Goal: Find specific fact: Find specific fact

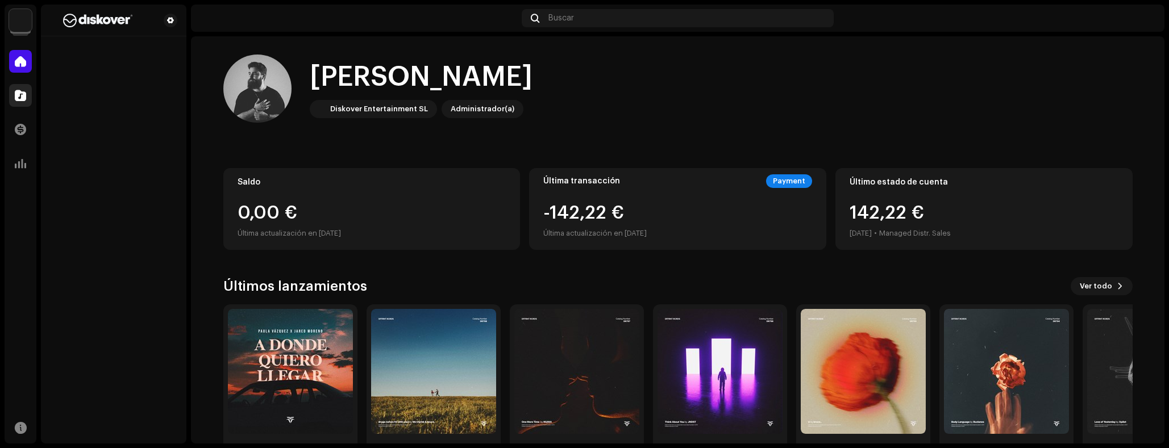
click at [16, 100] on span at bounding box center [20, 95] width 11 height 9
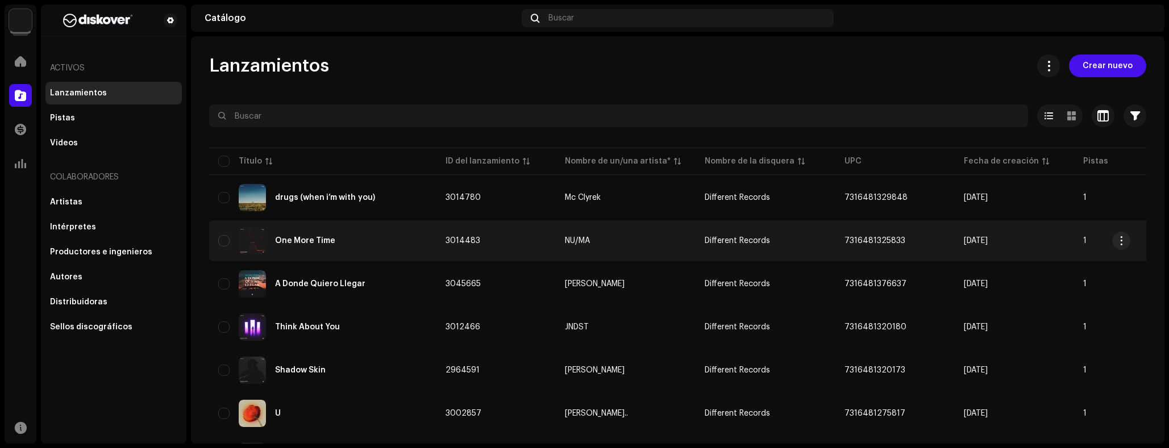
click at [330, 252] on div "One More Time" at bounding box center [322, 240] width 209 height 27
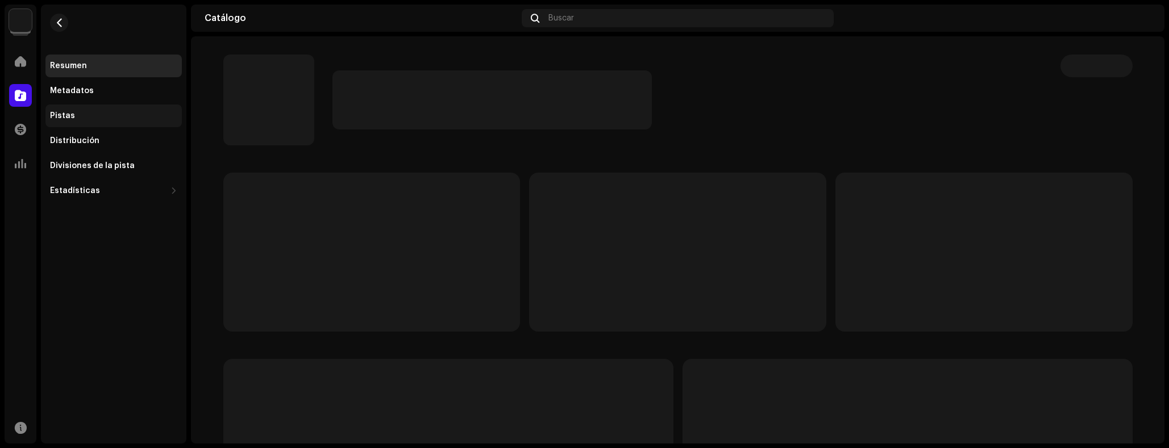
click at [79, 109] on div "Pistas" at bounding box center [113, 116] width 136 height 23
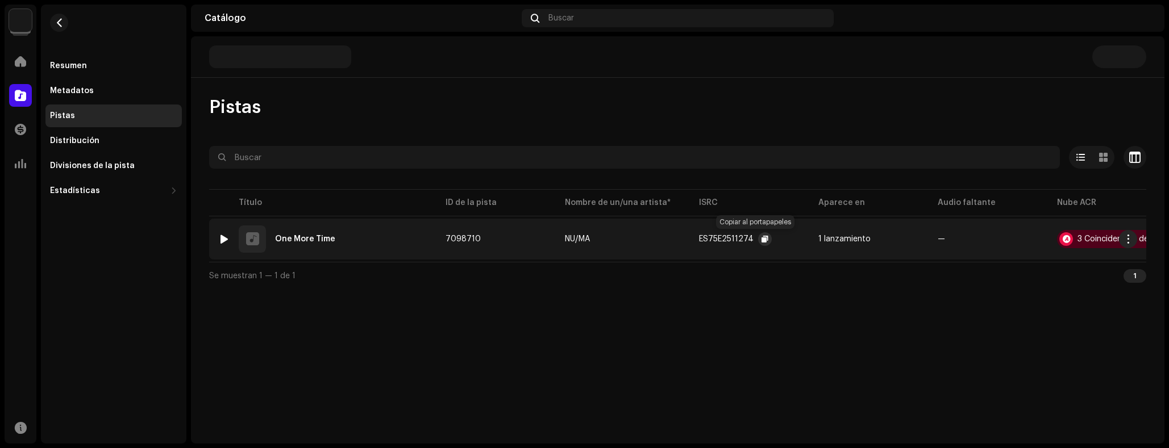
click at [762, 236] on span "button" at bounding box center [765, 239] width 7 height 9
click at [19, 99] on span at bounding box center [20, 95] width 11 height 9
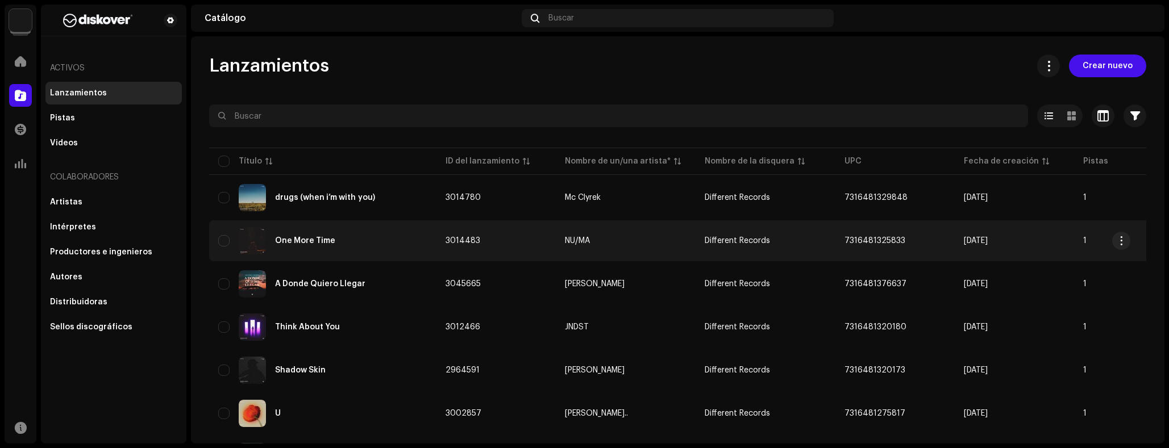
click at [351, 237] on div "One More Time" at bounding box center [322, 240] width 209 height 27
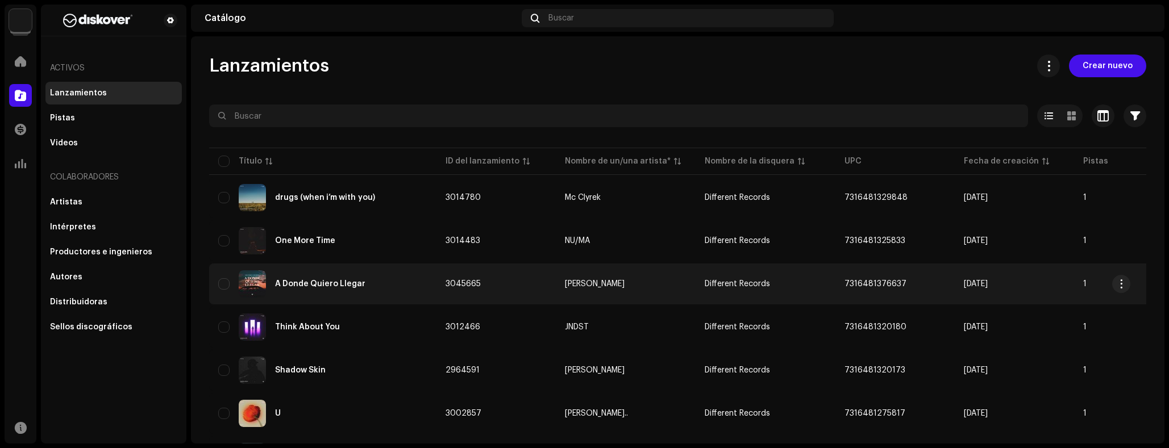
click at [329, 276] on div "A Donde Quiero Llegar" at bounding box center [322, 284] width 209 height 27
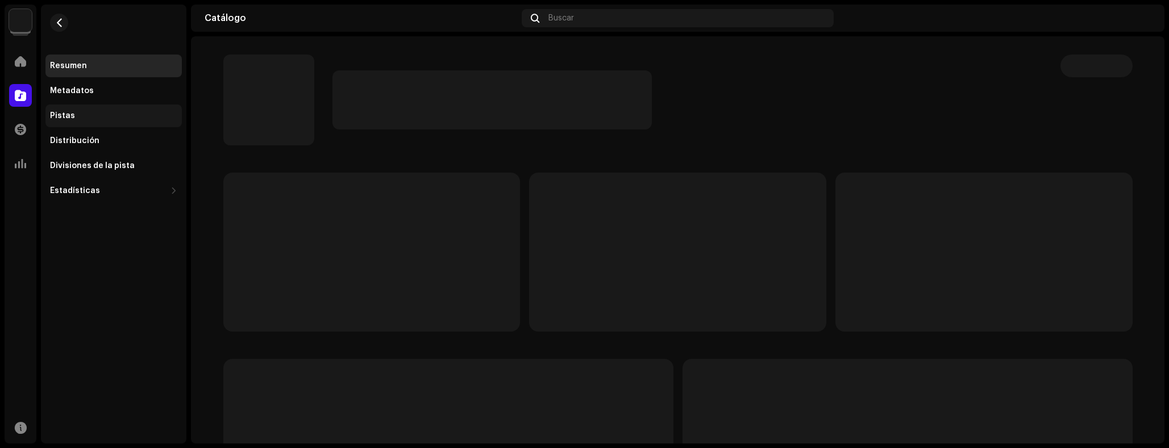
click at [61, 114] on div "Pistas" at bounding box center [62, 115] width 25 height 9
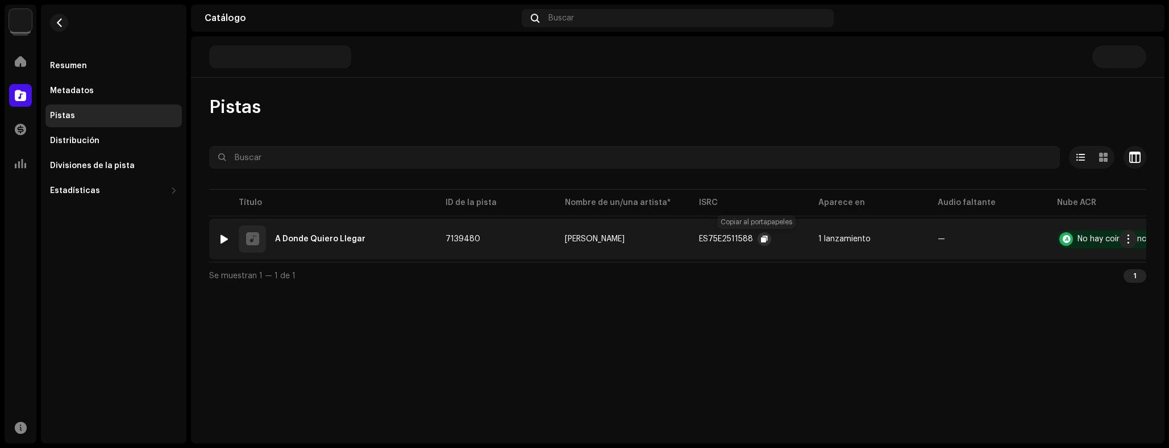
click at [761, 240] on span "button" at bounding box center [764, 239] width 7 height 9
